Goal: Find specific page/section: Find specific page/section

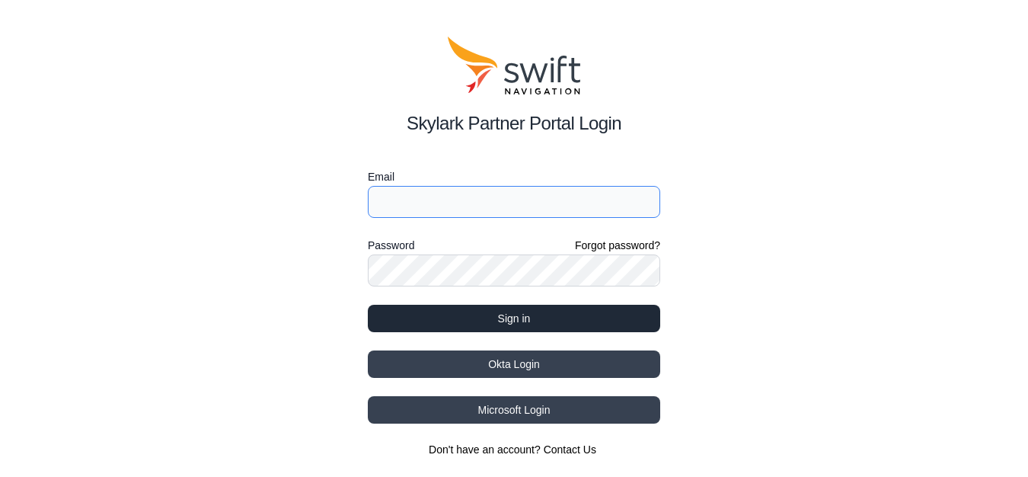
type input "[EMAIL_ADDRESS][PERSON_NAME][DOMAIN_NAME]"
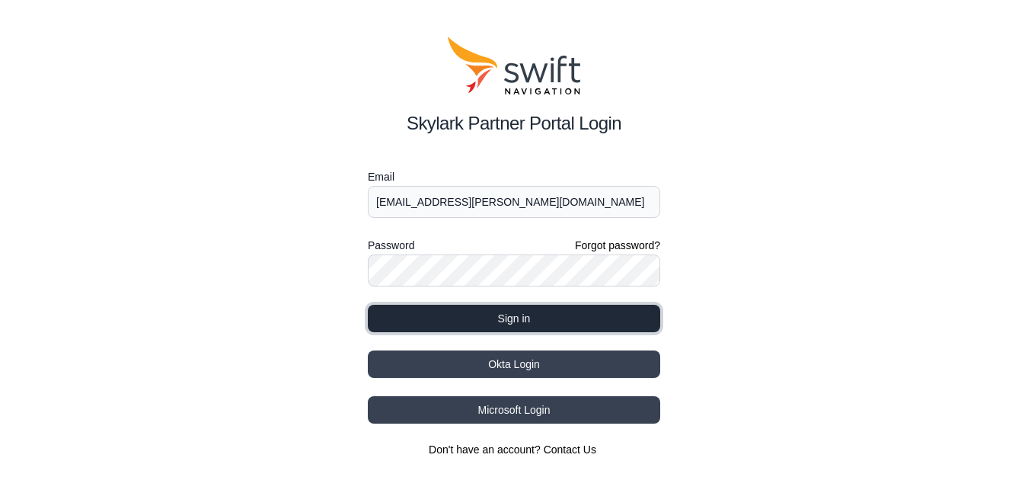
click at [534, 320] on button "Sign in" at bounding box center [514, 318] width 292 height 27
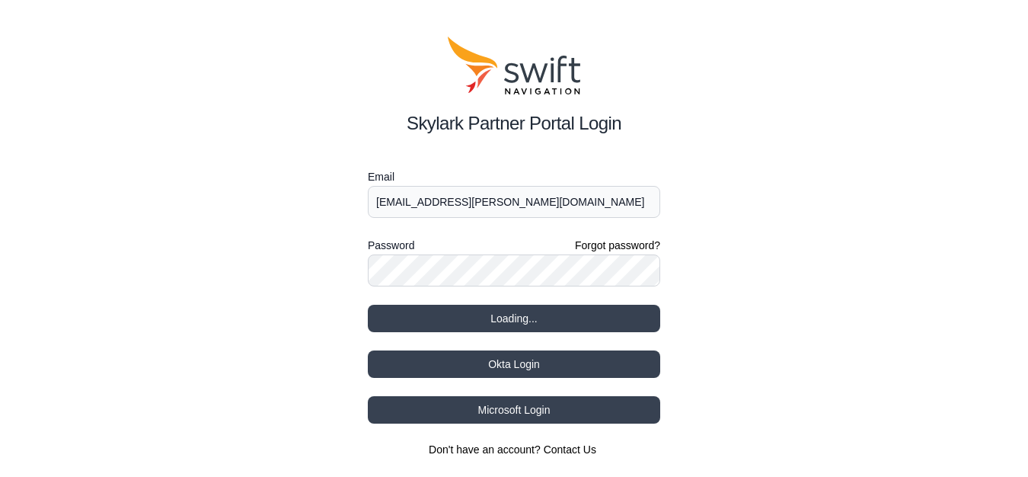
select select
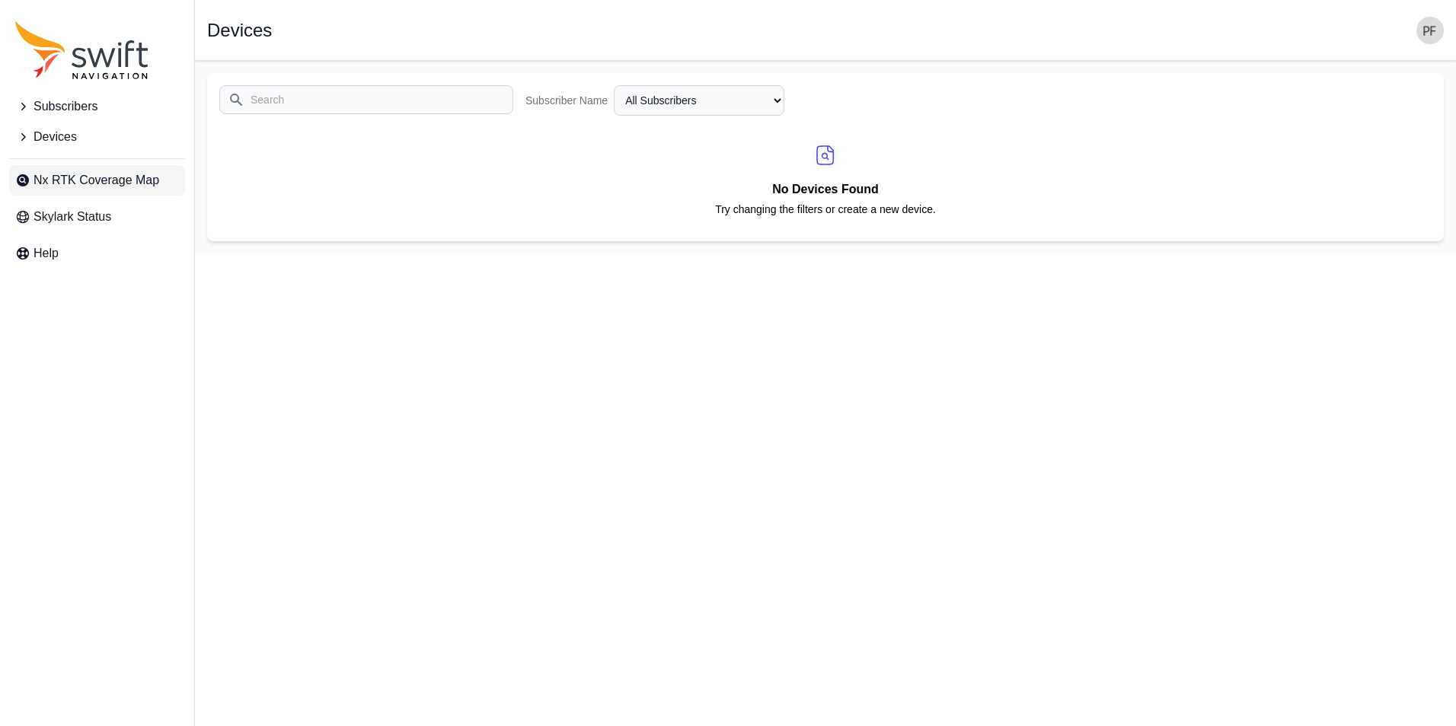
click at [126, 187] on span "Nx RTK Coverage Map" at bounding box center [97, 180] width 126 height 18
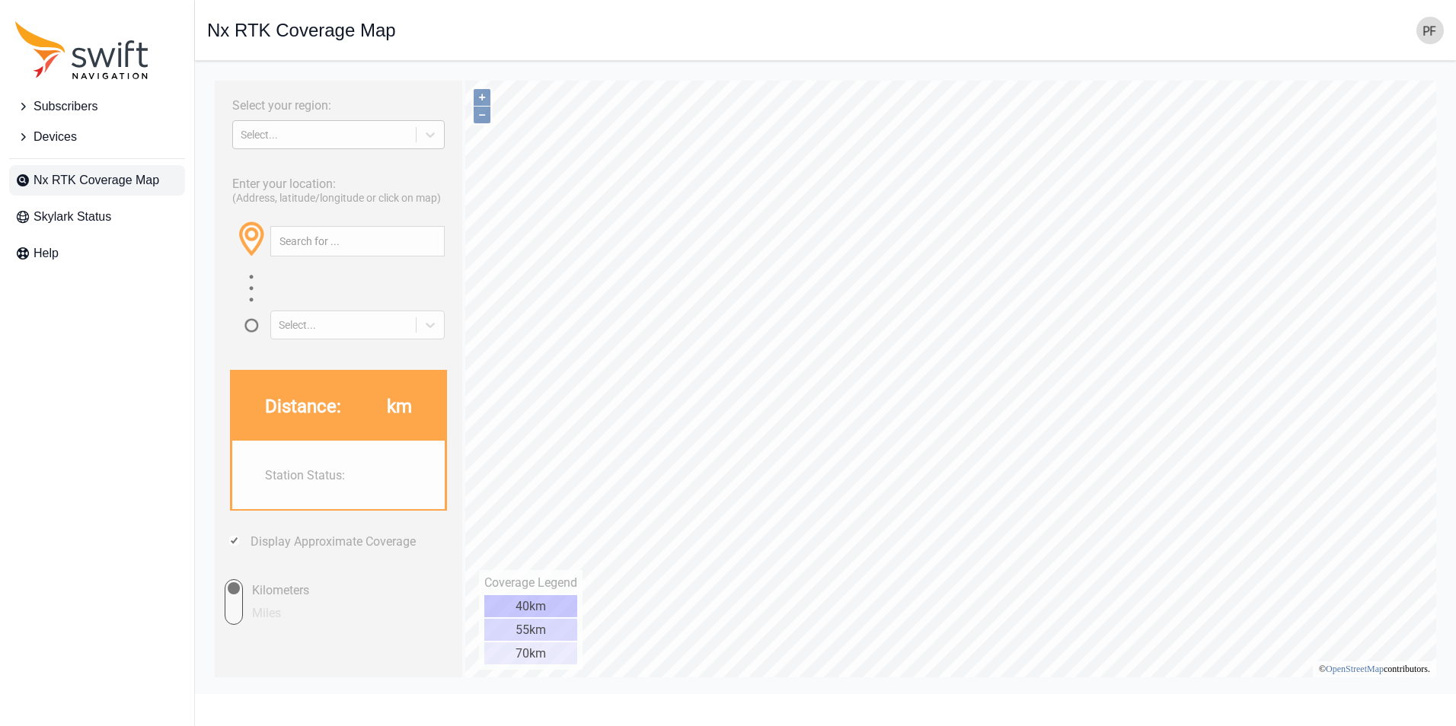
click at [305, 138] on div "Select..." at bounding box center [325, 135] width 168 height 12
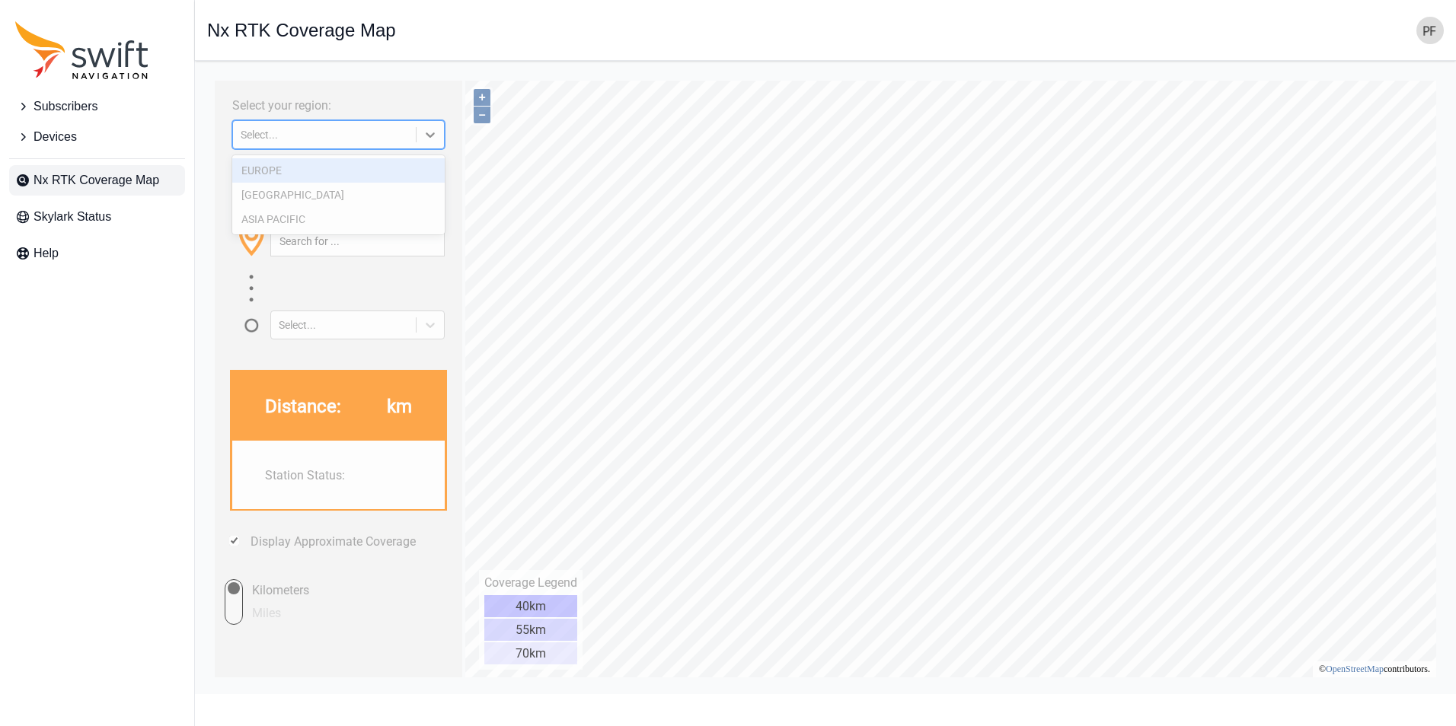
click at [292, 165] on div "EUROPE" at bounding box center [338, 170] width 212 height 24
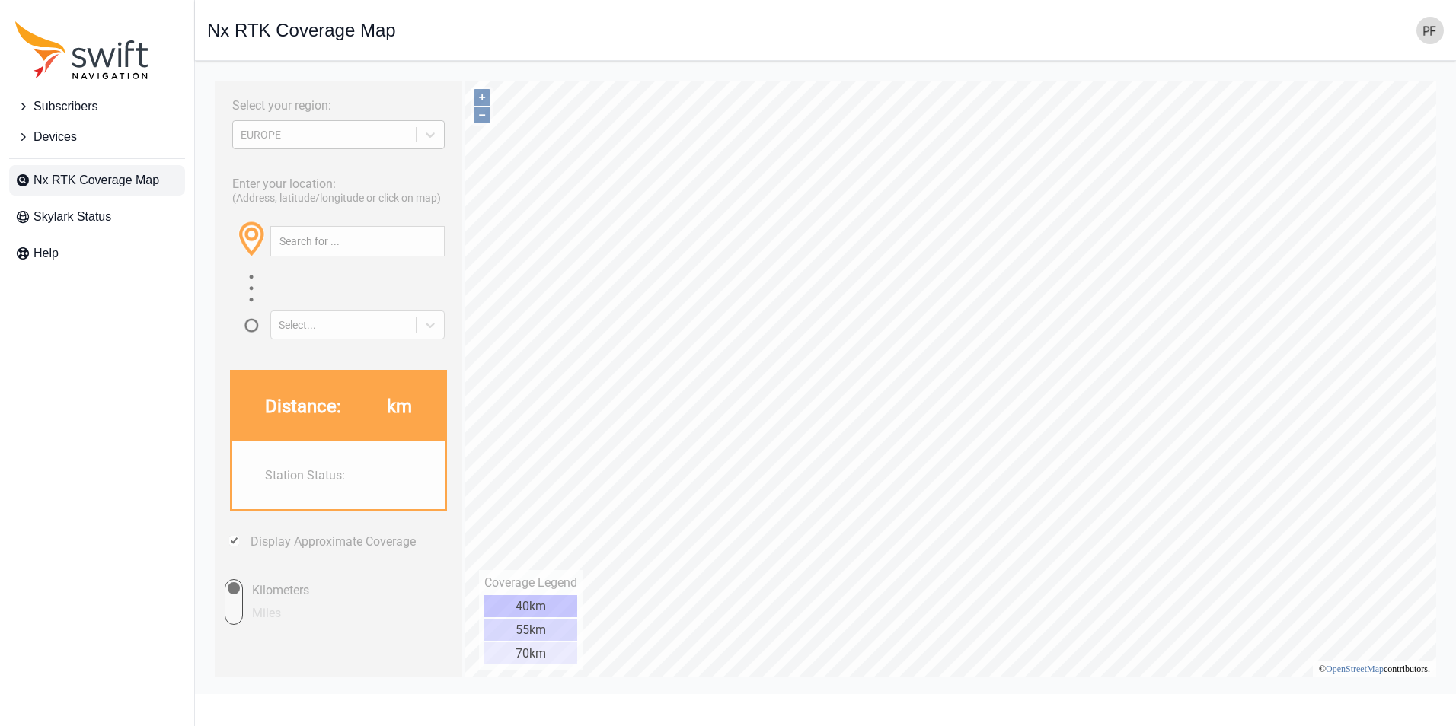
click at [324, 132] on div "EUROPE" at bounding box center [325, 135] width 168 height 12
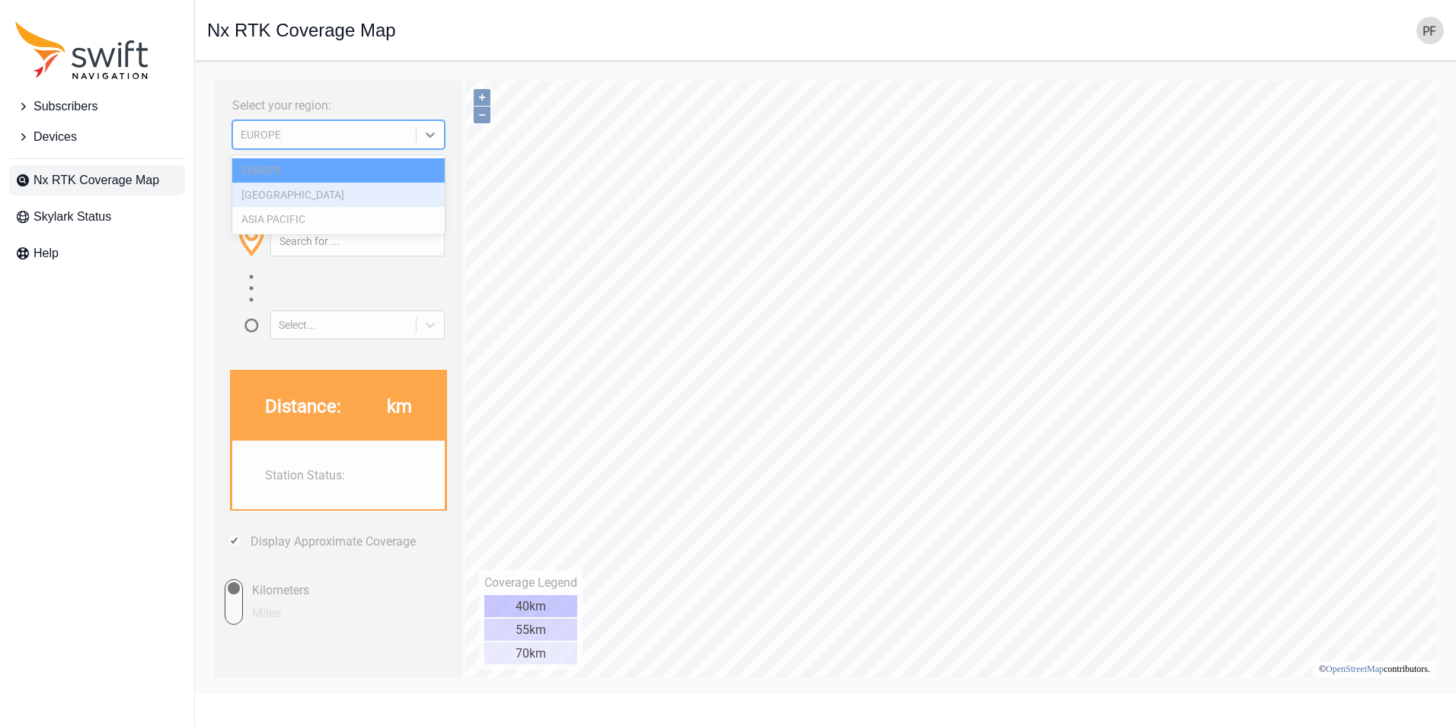
click at [291, 193] on div "[GEOGRAPHIC_DATA]" at bounding box center [338, 195] width 212 height 24
